Goal: Transaction & Acquisition: Purchase product/service

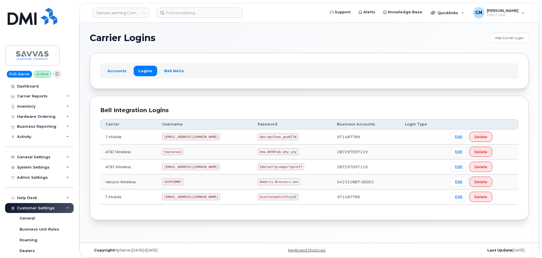
scroll to position [3, 0]
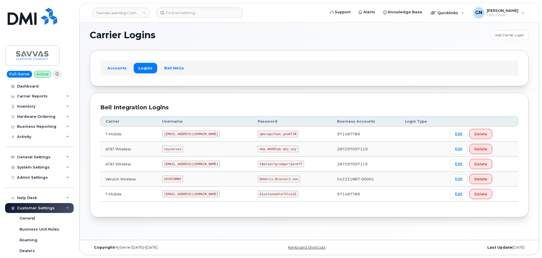
click at [179, 180] on code "SVSPCRMNT" at bounding box center [172, 178] width 21 height 7
copy code "SVSPCRMNT"
click at [260, 177] on code "8debris.Bronzers.non" at bounding box center [279, 178] width 42 height 7
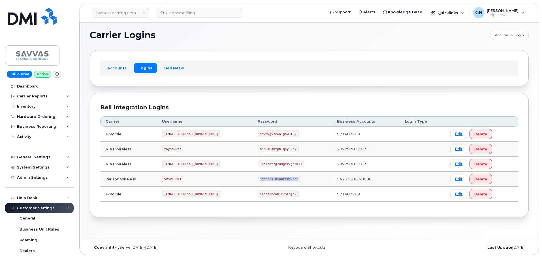
click at [260, 177] on code "8debris.Bronzers.non" at bounding box center [279, 178] width 42 height 7
copy code "8debris.Bronzers.non"
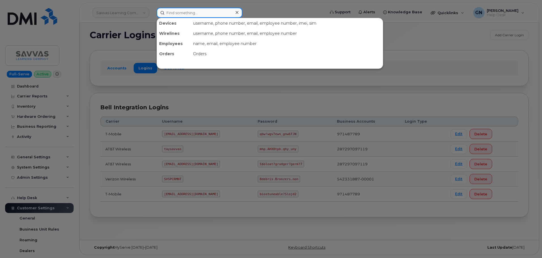
click at [191, 13] on input at bounding box center [200, 13] width 86 height 10
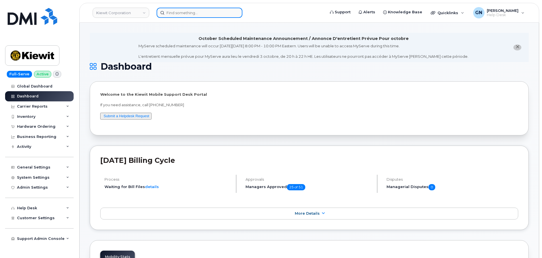
click at [198, 15] on input at bounding box center [200, 13] width 86 height 10
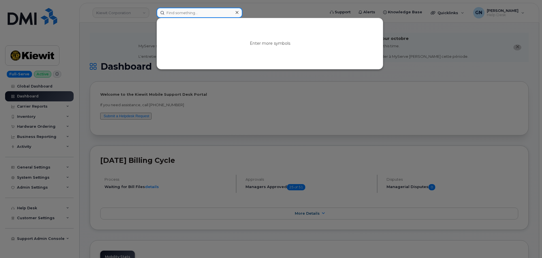
paste input "[PHONE_NUMBER]"
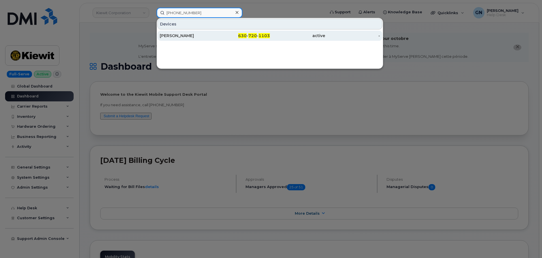
type input "[PHONE_NUMBER]"
click at [212, 40] on div "LISA RIEBE" at bounding box center [187, 36] width 55 height 10
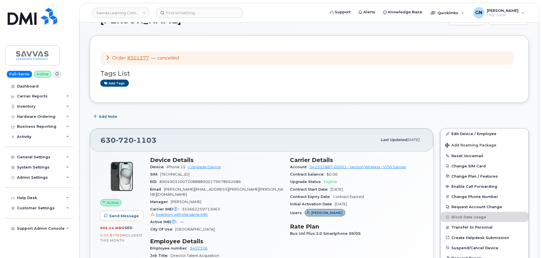
scroll to position [85, 0]
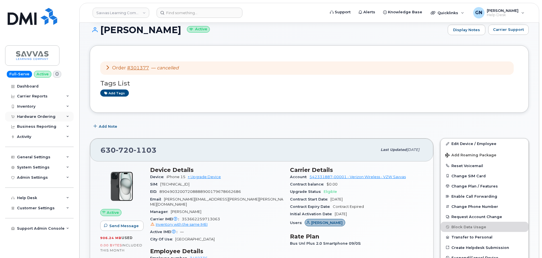
click at [43, 116] on div "Hardware Ordering" at bounding box center [36, 116] width 38 height 5
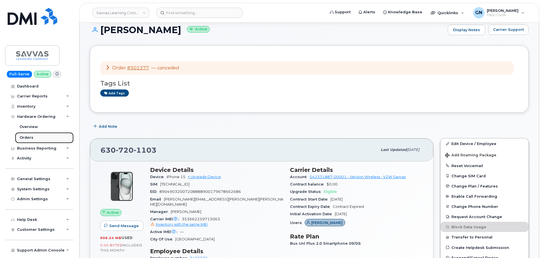
click at [31, 136] on div "Orders" at bounding box center [27, 137] width 14 height 5
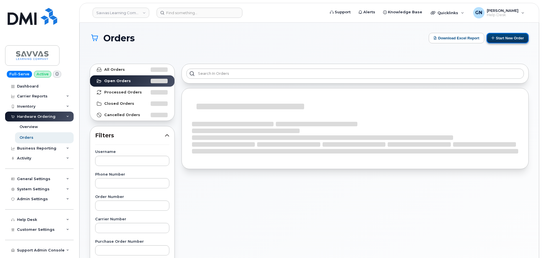
click at [507, 41] on button "Start New Order" at bounding box center [507, 38] width 42 height 10
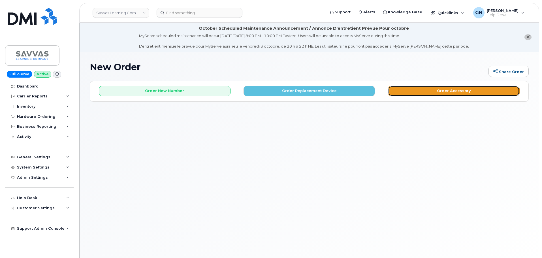
click at [436, 93] on button "Order Accessory" at bounding box center [454, 91] width 132 height 10
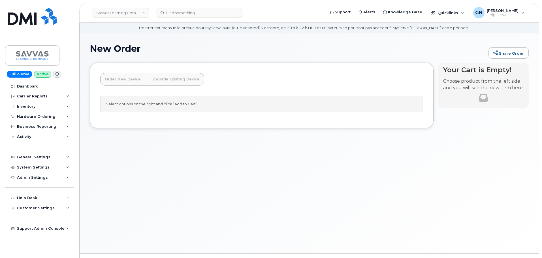
scroll to position [28, 0]
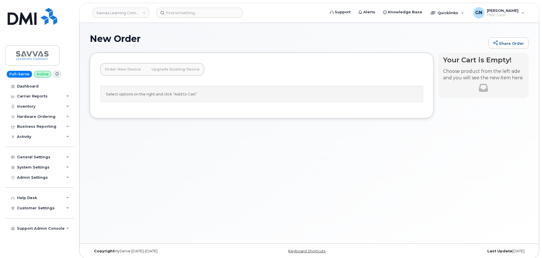
click at [121, 71] on link "Order New Device" at bounding box center [122, 69] width 45 height 12
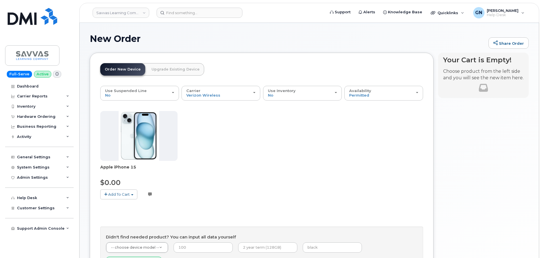
click at [174, 69] on link "Upgrade Existing Device" at bounding box center [175, 69] width 57 height 12
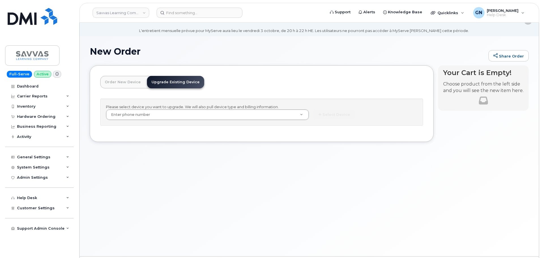
scroll to position [0, 0]
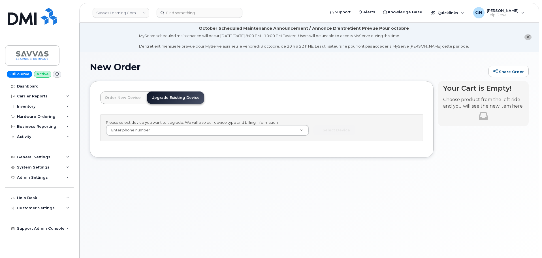
click at [136, 97] on link "Order New Device" at bounding box center [122, 97] width 45 height 12
